Goal: Find specific page/section: Find specific page/section

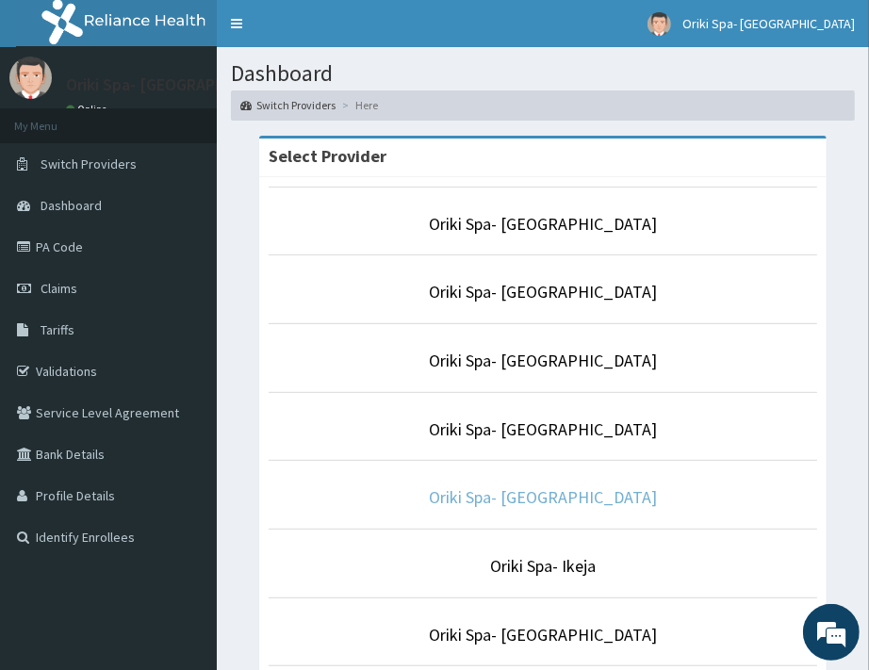
click at [520, 501] on link "Oriki Spa- [GEOGRAPHIC_DATA]" at bounding box center [543, 497] width 228 height 22
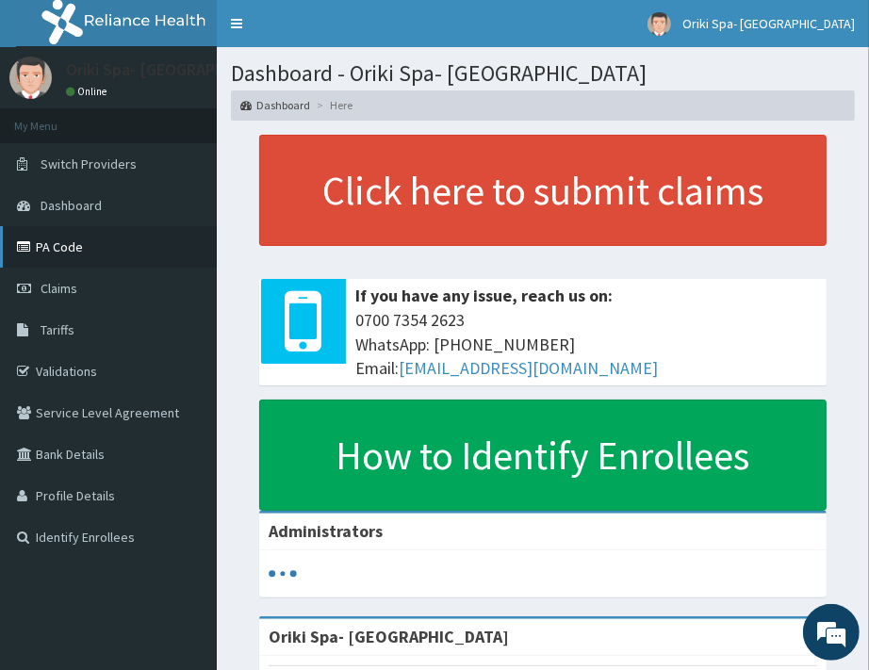
click at [35, 248] on link "PA Code" at bounding box center [108, 246] width 217 height 41
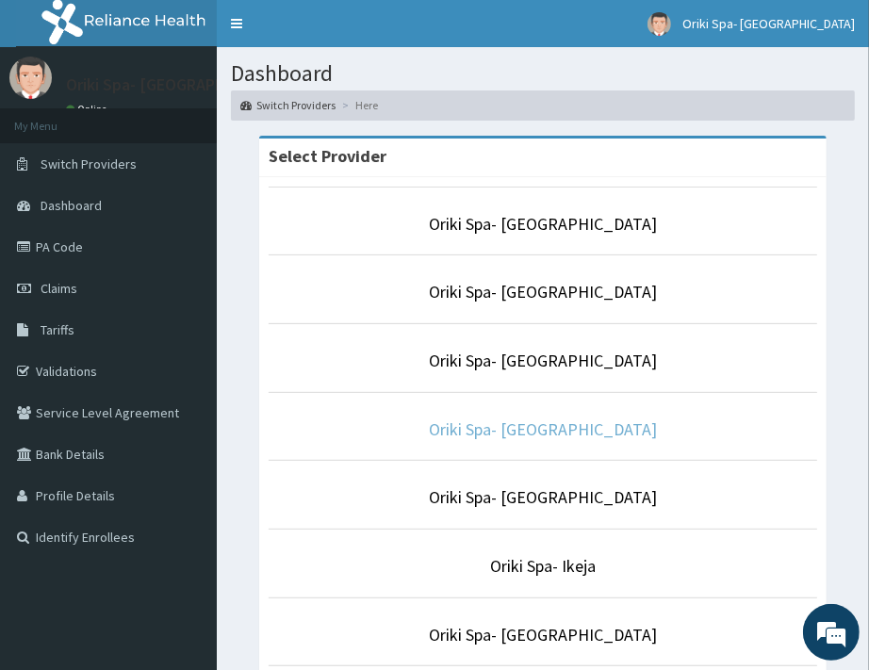
scroll to position [333, 0]
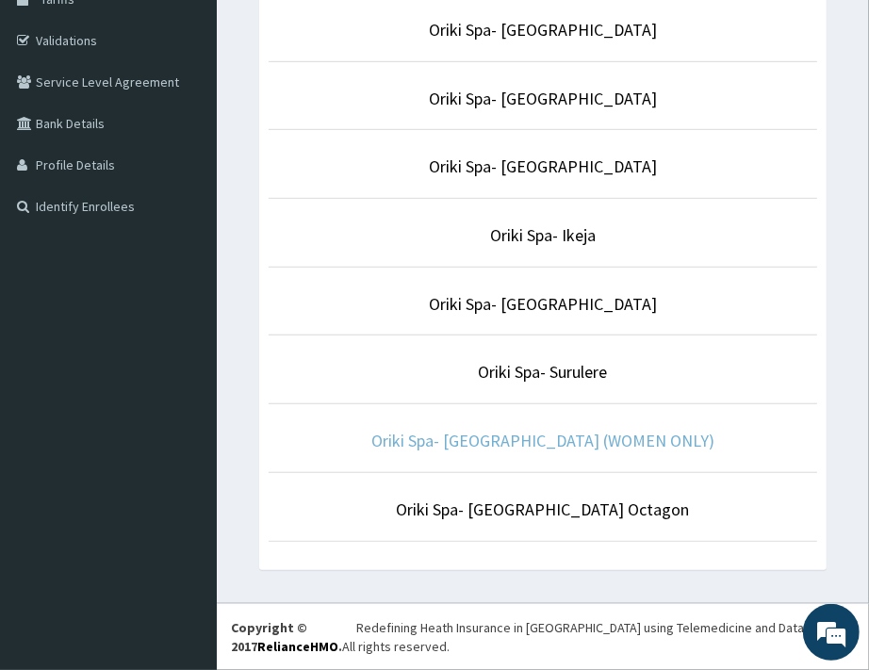
click at [509, 440] on link "Oriki Spa- [GEOGRAPHIC_DATA] (WOMEN ONLY)" at bounding box center [542, 441] width 343 height 22
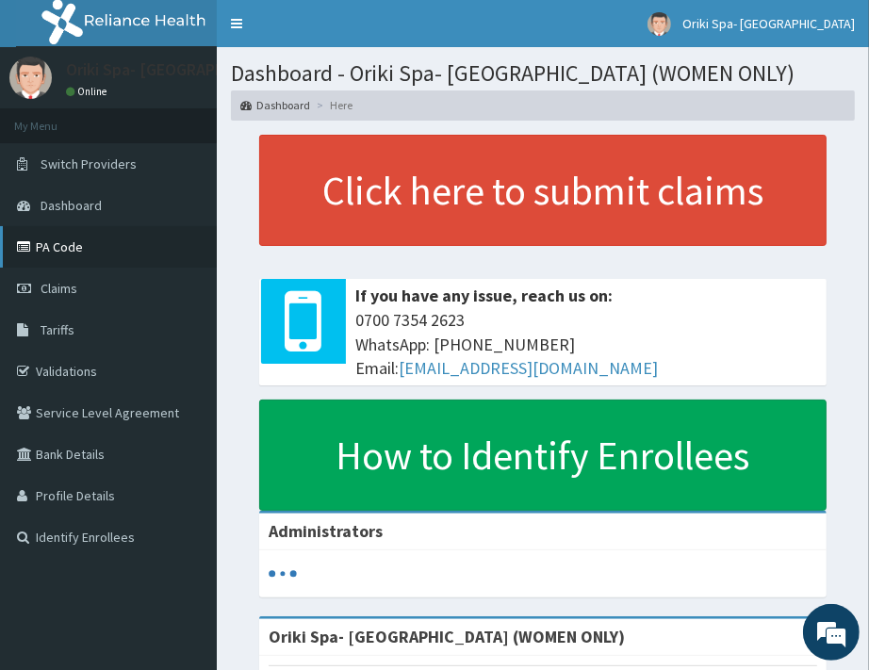
click at [69, 239] on link "PA Code" at bounding box center [108, 246] width 217 height 41
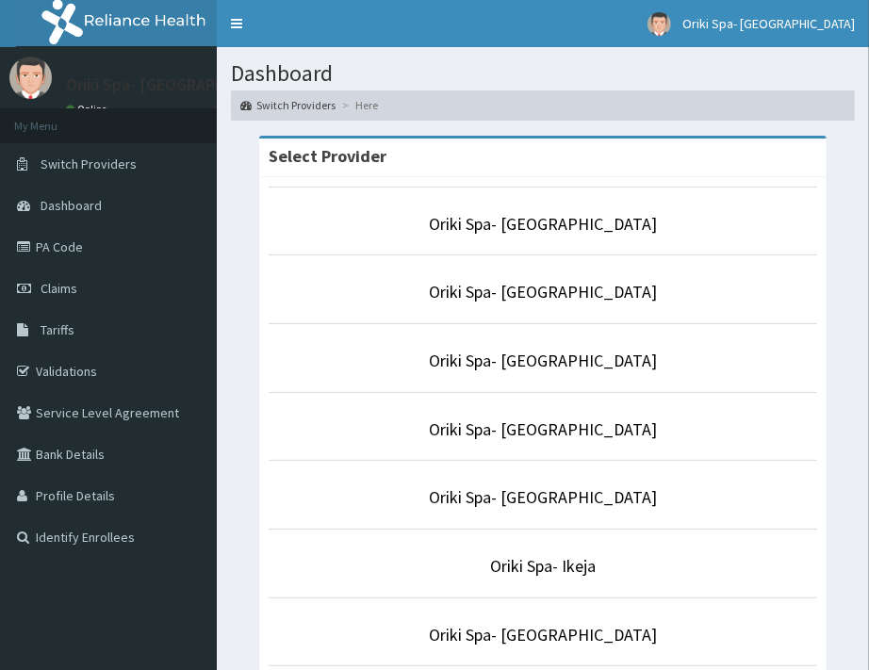
scroll to position [333, 0]
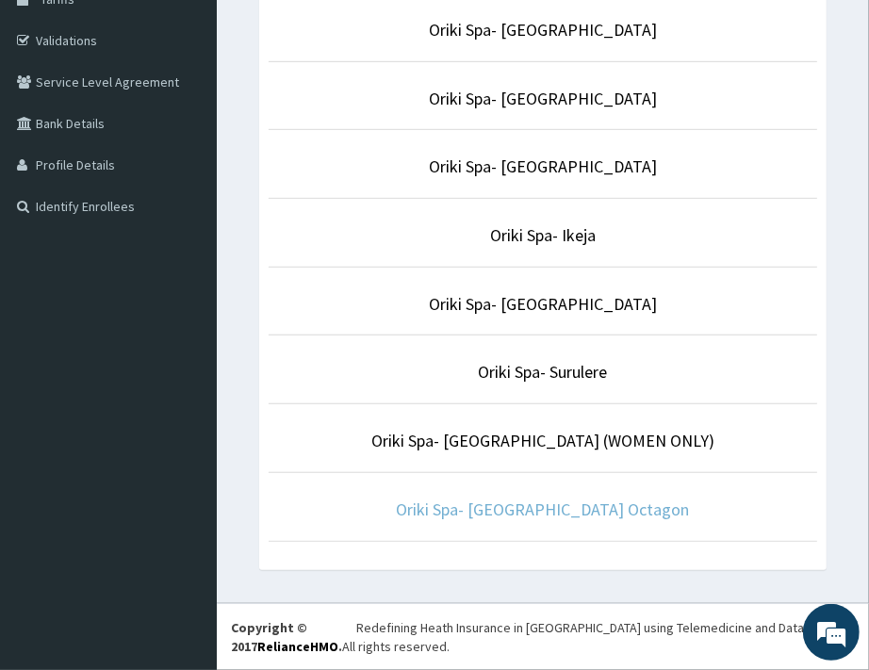
click at [531, 505] on link "Oriki Spa- Bon Hotel Octagon" at bounding box center [543, 510] width 293 height 22
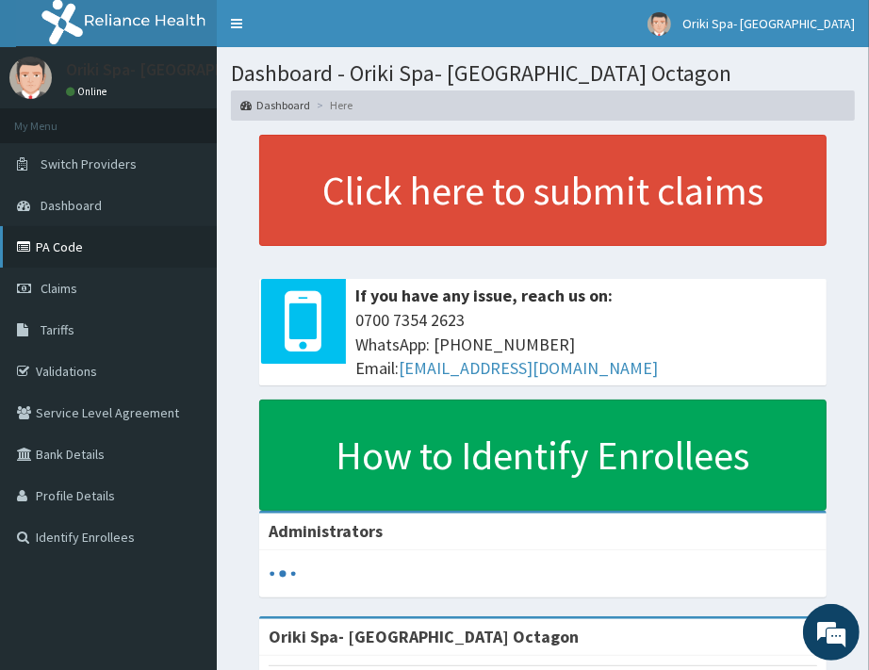
click at [95, 237] on link "PA Code" at bounding box center [108, 246] width 217 height 41
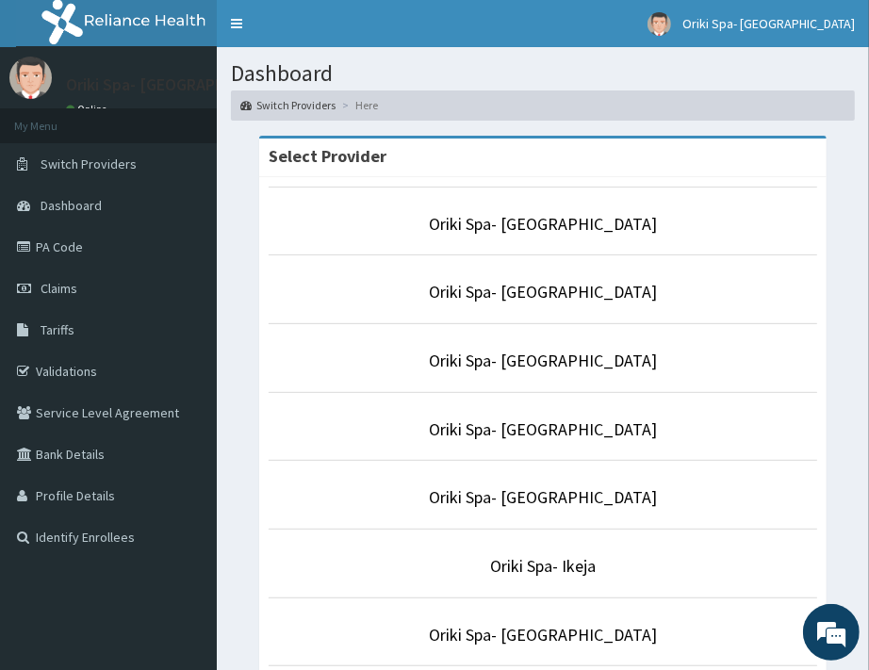
click at [573, 279] on li "Oriki Spa- [GEOGRAPHIC_DATA]" at bounding box center [543, 289] width 548 height 70
click at [558, 288] on link "Oriki Spa- [GEOGRAPHIC_DATA]" at bounding box center [543, 292] width 228 height 22
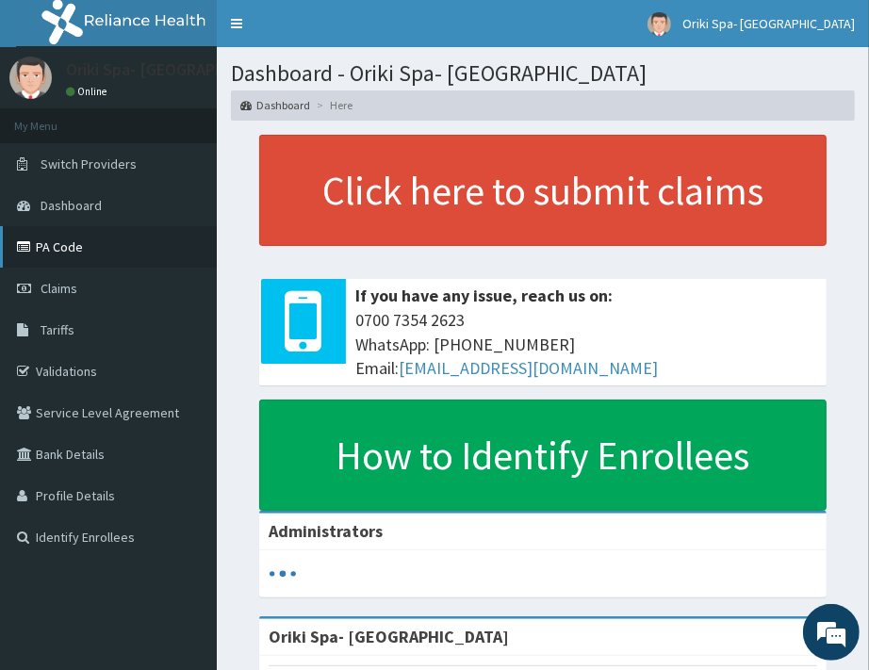
click at [90, 243] on link "PA Code" at bounding box center [108, 246] width 217 height 41
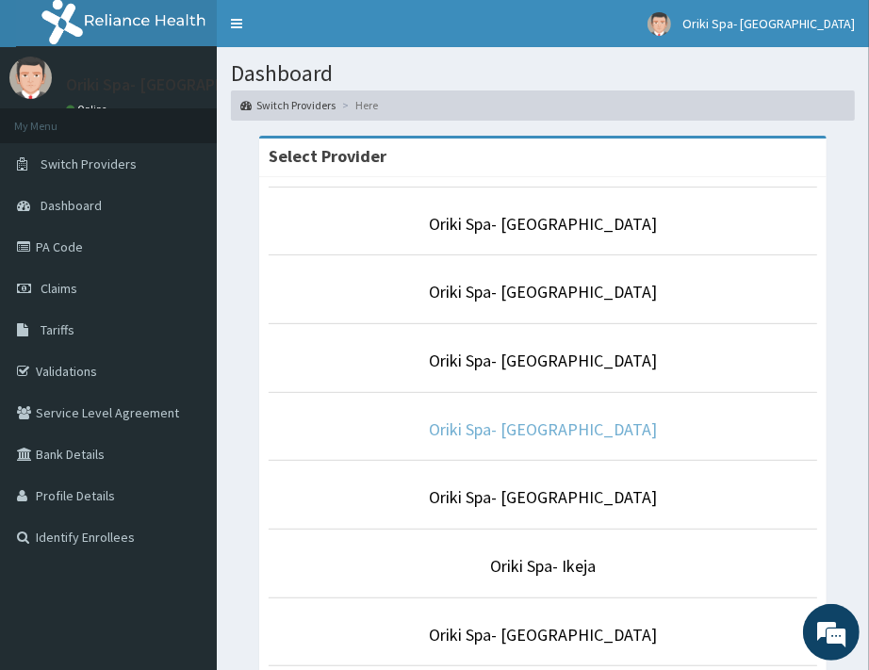
click at [545, 430] on link "Oriki Spa- [GEOGRAPHIC_DATA]" at bounding box center [543, 429] width 228 height 22
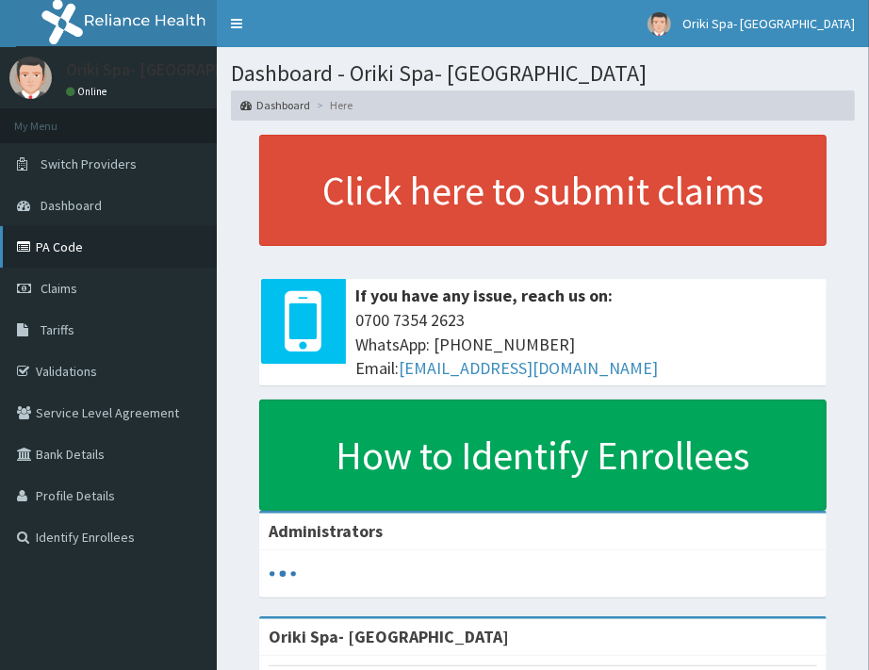
click at [42, 264] on link "PA Code" at bounding box center [108, 246] width 217 height 41
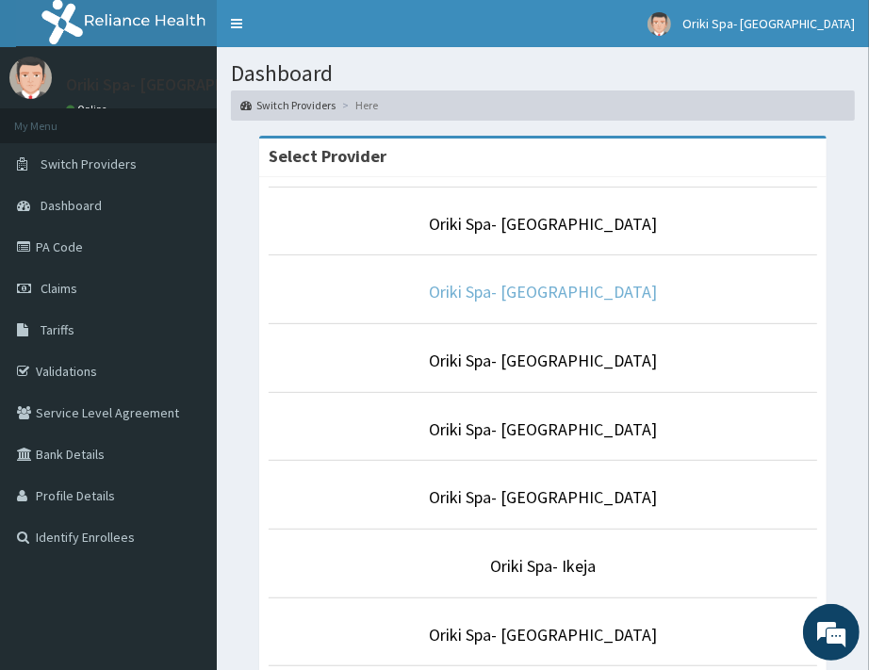
click at [551, 292] on link "Oriki Spa- [GEOGRAPHIC_DATA]" at bounding box center [543, 292] width 228 height 22
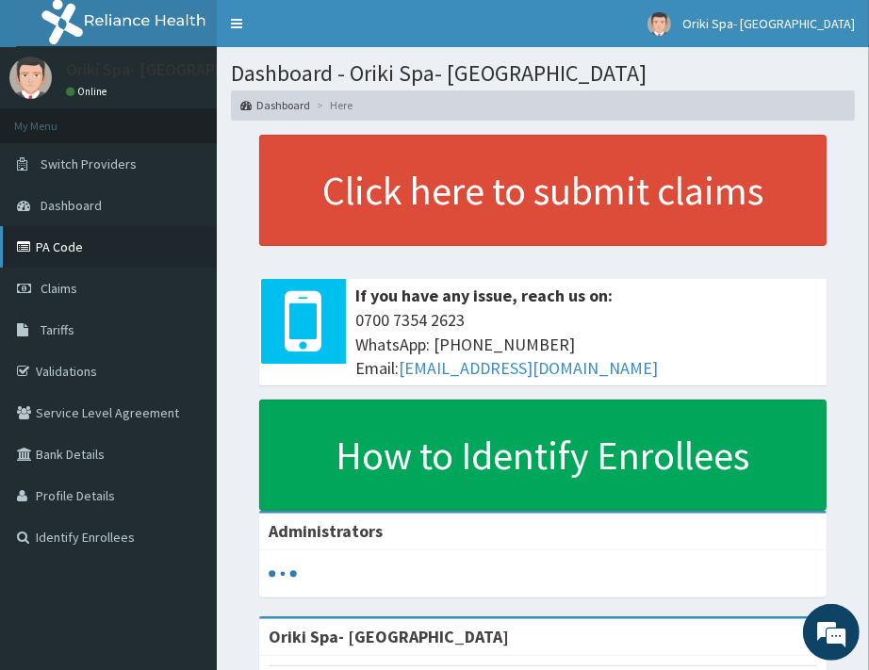
click at [51, 243] on link "PA Code" at bounding box center [108, 246] width 217 height 41
